Goal: Task Accomplishment & Management: Use online tool/utility

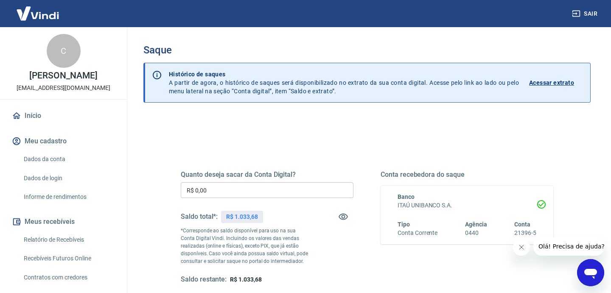
click at [319, 186] on input "R$ 0,00" at bounding box center [267, 190] width 173 height 16
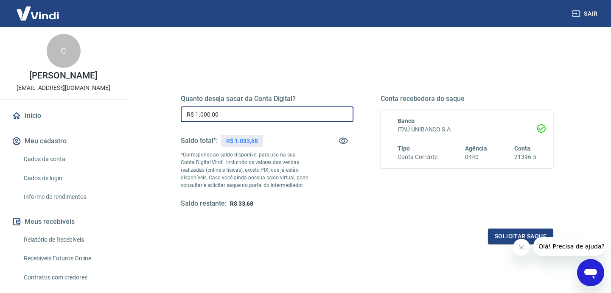
scroll to position [126, 0]
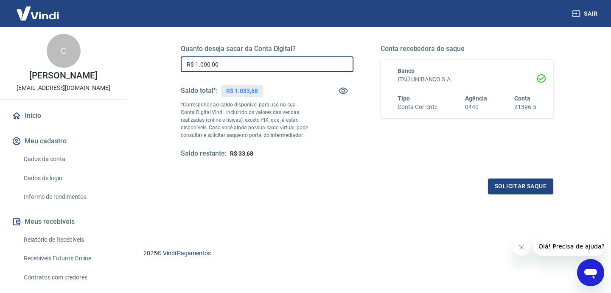
type input "R$ 1.000,00"
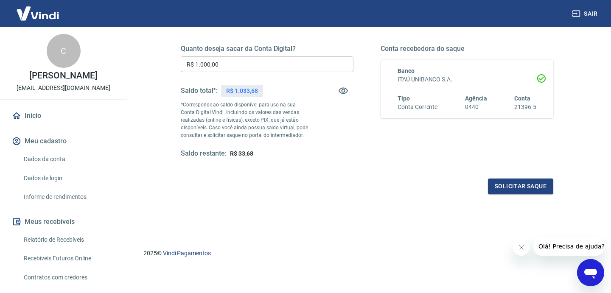
click at [547, 196] on div "Quanto deseja sacar da Conta Digital? R$ 1.000,00 ​ Saldo total*: R$ 1.033,68 *…" at bounding box center [366, 105] width 393 height 197
click at [534, 190] on button "Solicitar saque" at bounding box center [520, 187] width 65 height 16
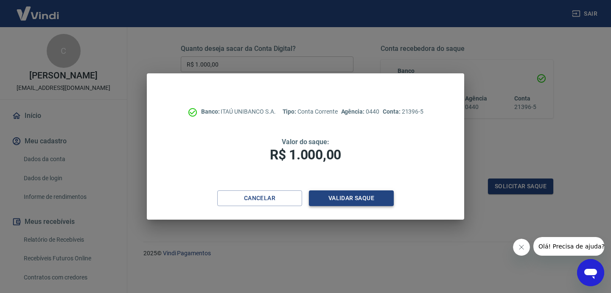
click at [380, 198] on button "Validar saque" at bounding box center [351, 198] width 85 height 16
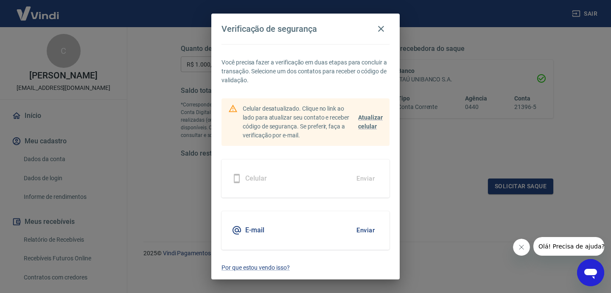
click at [375, 232] on button "Enviar" at bounding box center [366, 230] width 28 height 18
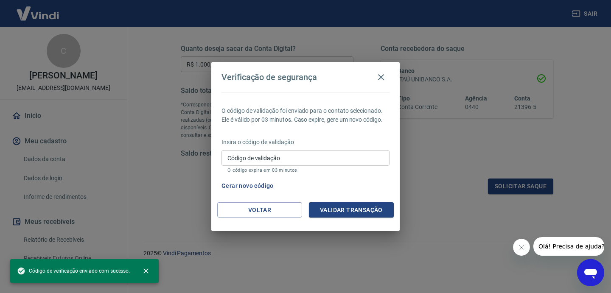
click at [304, 166] on div "Código de validação Código de validação O código expira em 03 minutos." at bounding box center [305, 161] width 168 height 23
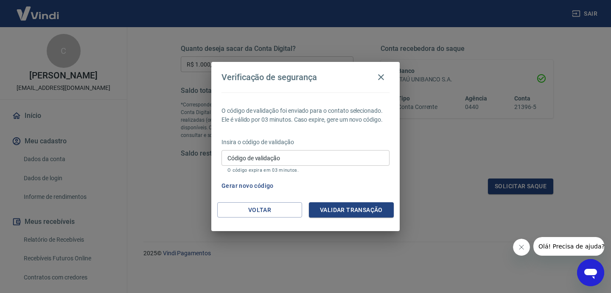
click at [299, 161] on input "Código de validação" at bounding box center [305, 158] width 168 height 16
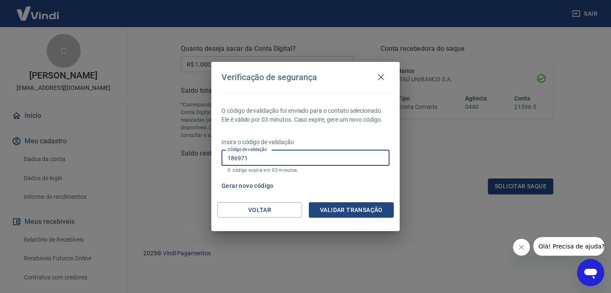
type input "186971"
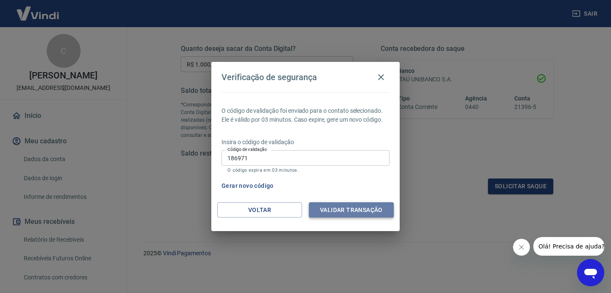
click at [379, 209] on button "Validar transação" at bounding box center [351, 210] width 85 height 16
